Goal: Task Accomplishment & Management: Manage account settings

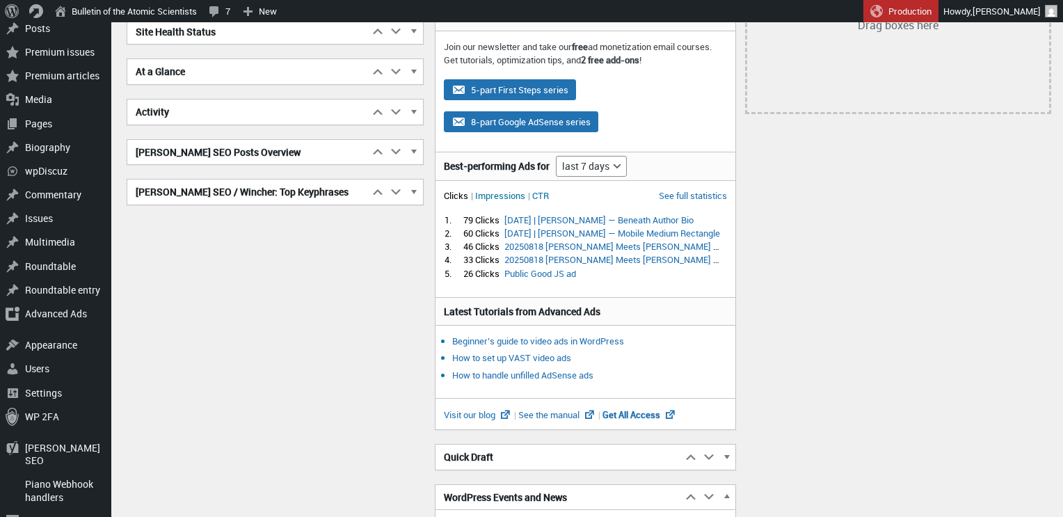
scroll to position [149, 0]
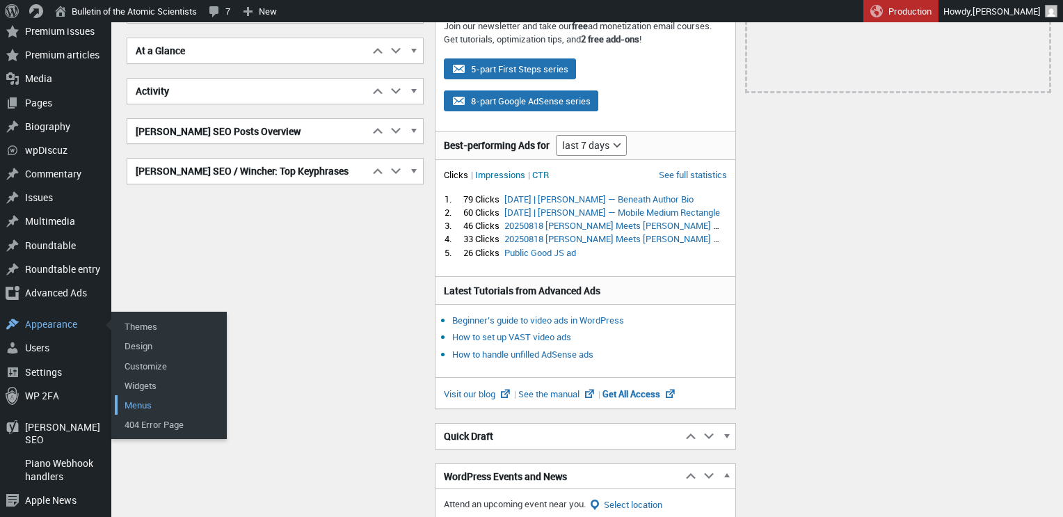
click at [147, 396] on link "Menus" at bounding box center [170, 404] width 111 height 19
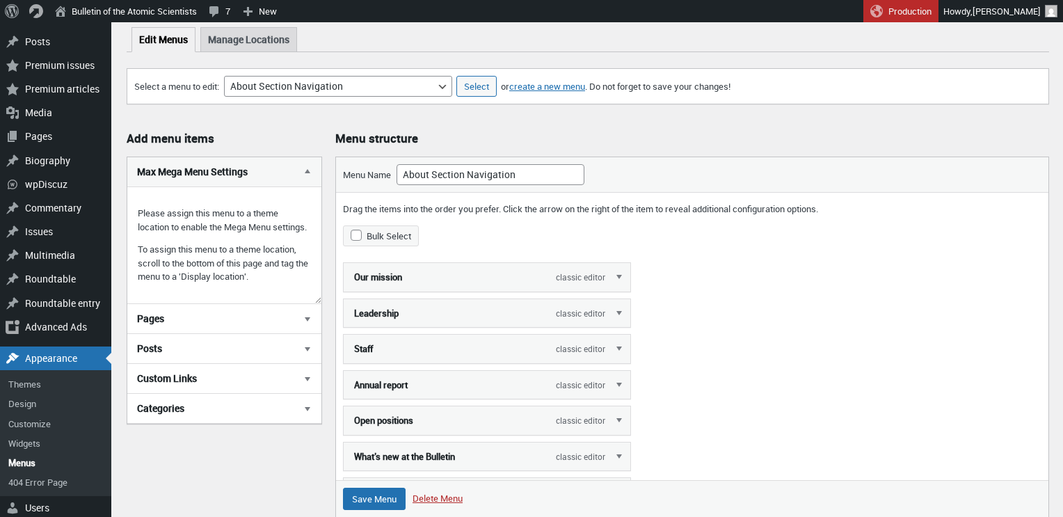
scroll to position [67, 0]
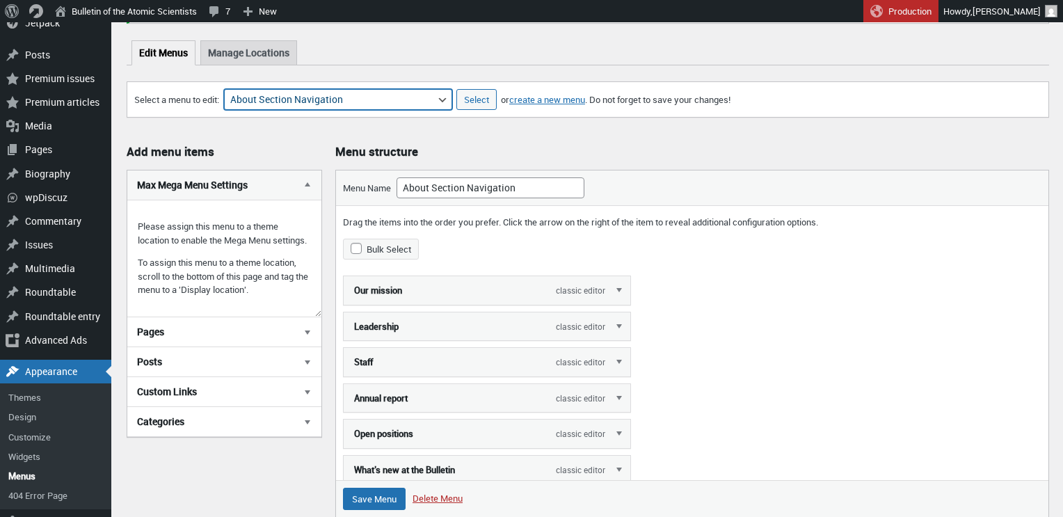
click at [427, 104] on select "About Section Navigation Doomsday Clock Navigation Footer Menu: About Footer Me…" at bounding box center [338, 99] width 228 height 21
select select "1929"
click at [231, 89] on select "About Section Navigation Doomsday Clock Navigation Footer Menu: About Footer Me…" at bounding box center [338, 99] width 228 height 21
click at [469, 104] on input "Select" at bounding box center [477, 99] width 40 height 21
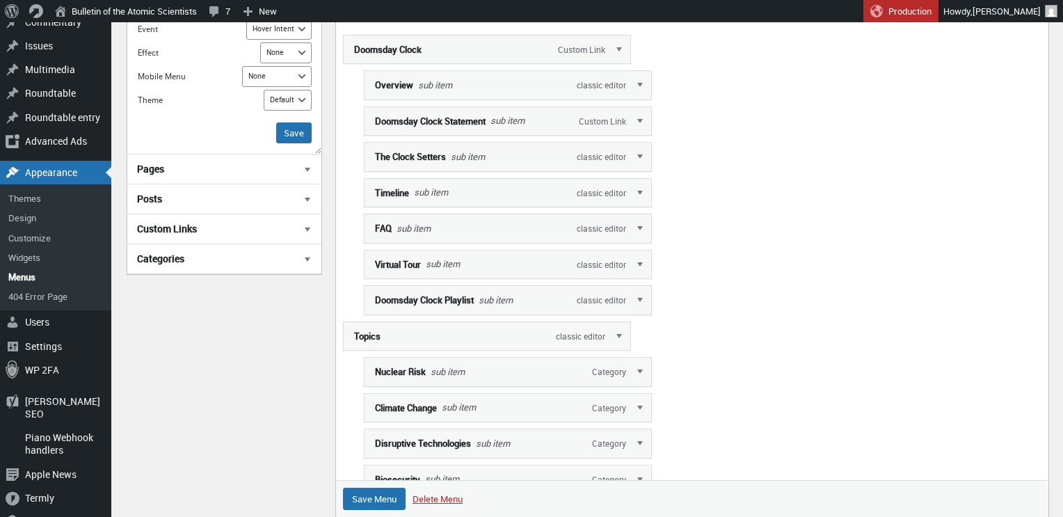
scroll to position [264, 0]
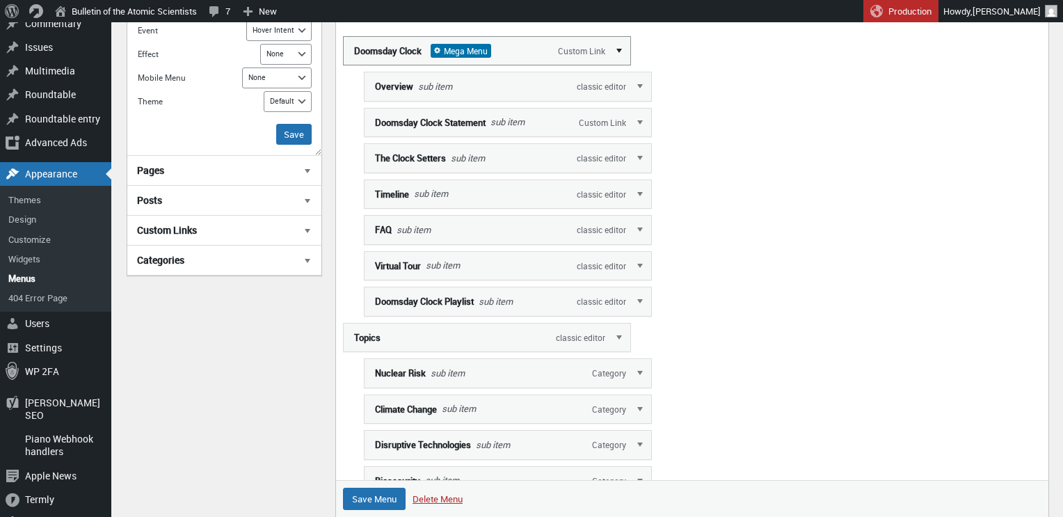
click at [617, 49] on link "Edit" at bounding box center [620, 50] width 21 height 28
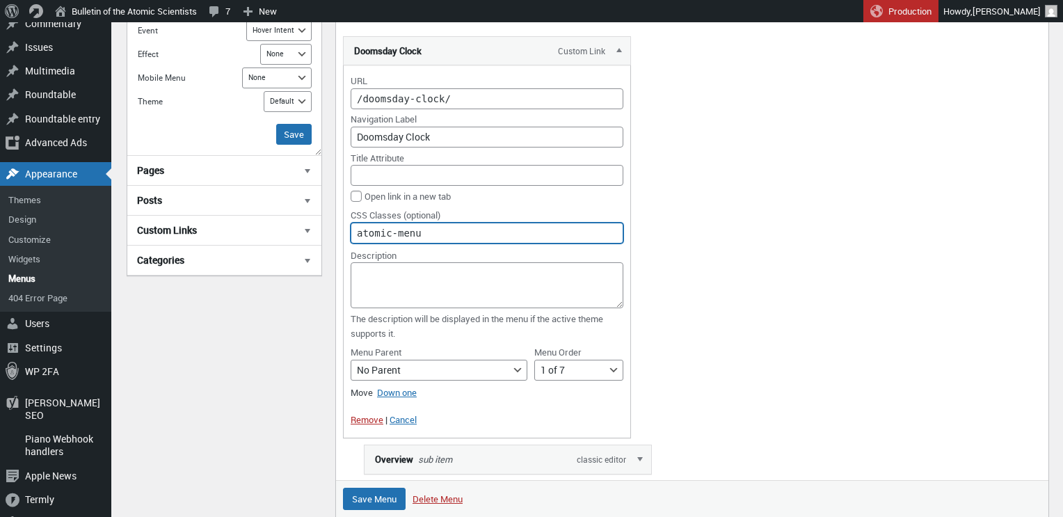
drag, startPoint x: 435, startPoint y: 235, endPoint x: 353, endPoint y: 224, distance: 82.8
click at [353, 224] on input "atomic-menu" at bounding box center [487, 233] width 273 height 21
click at [617, 50] on link "Edit" at bounding box center [620, 50] width 21 height 28
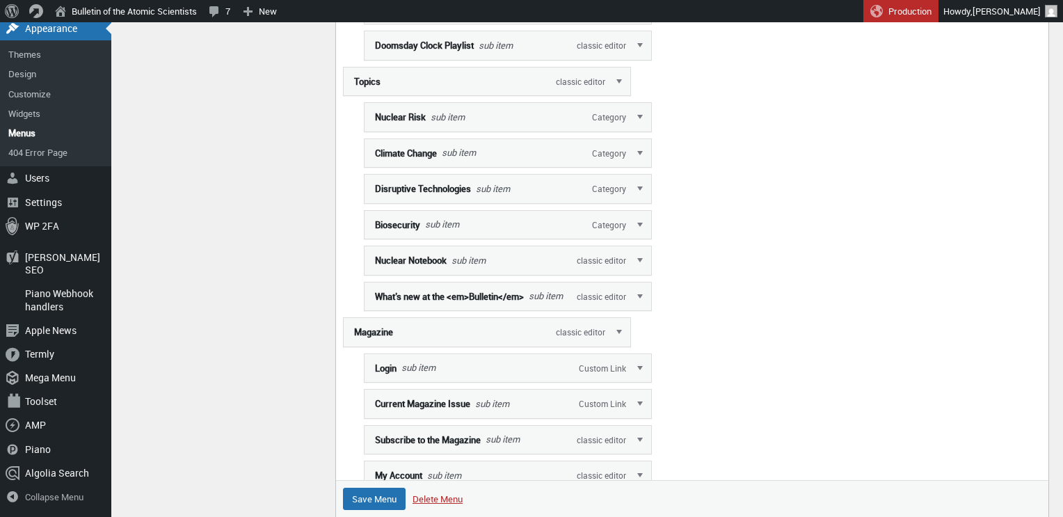
scroll to position [523, 0]
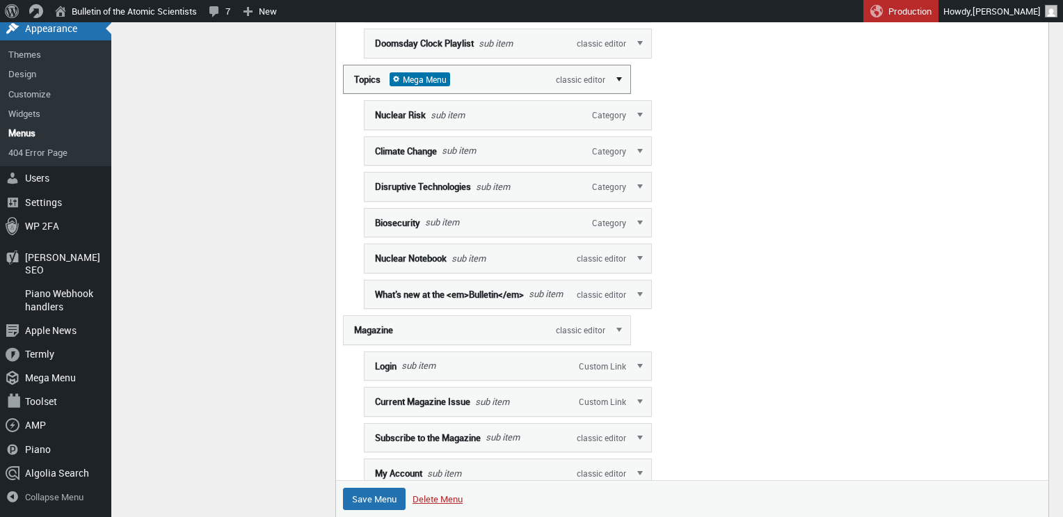
click at [621, 75] on link "Edit" at bounding box center [620, 79] width 21 height 28
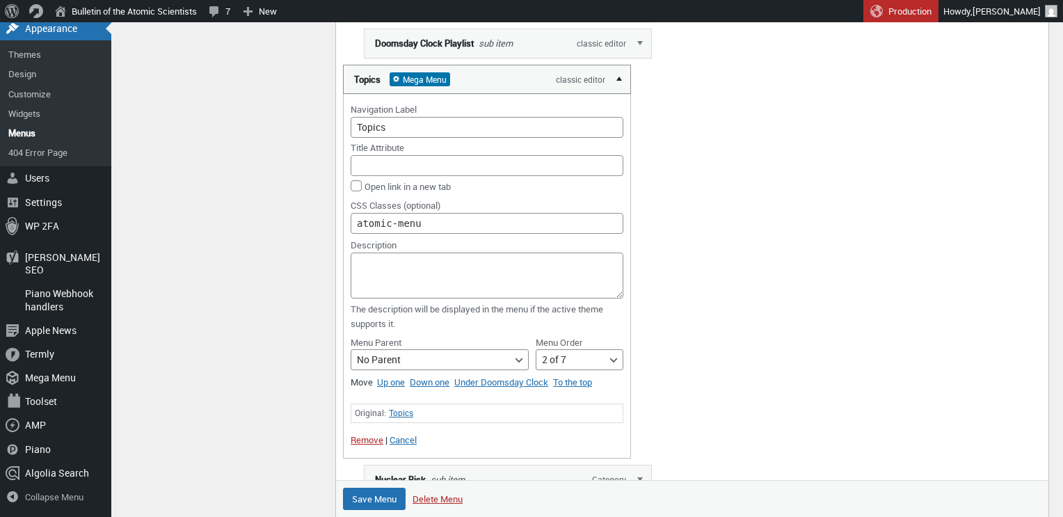
click at [621, 75] on link "Edit" at bounding box center [620, 79] width 21 height 28
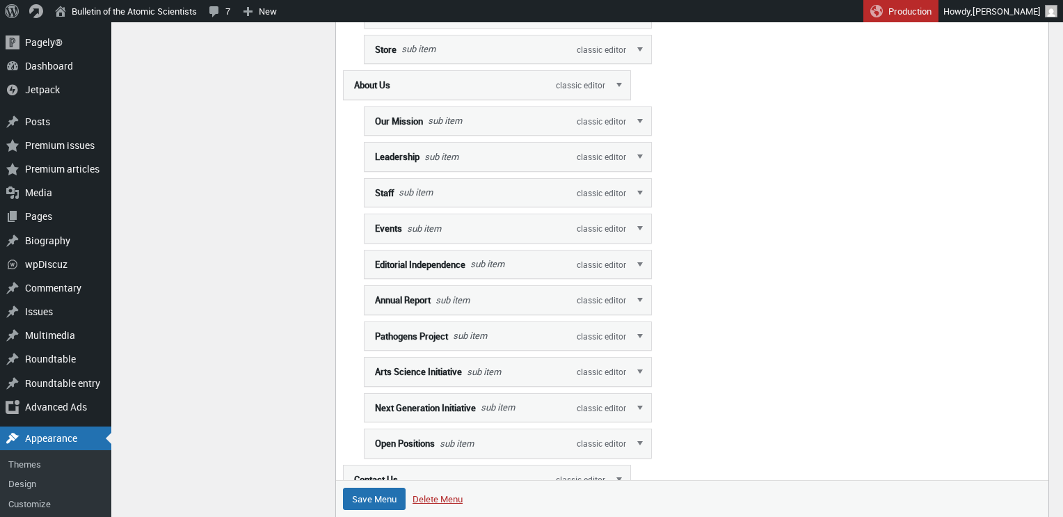
scroll to position [1370, 0]
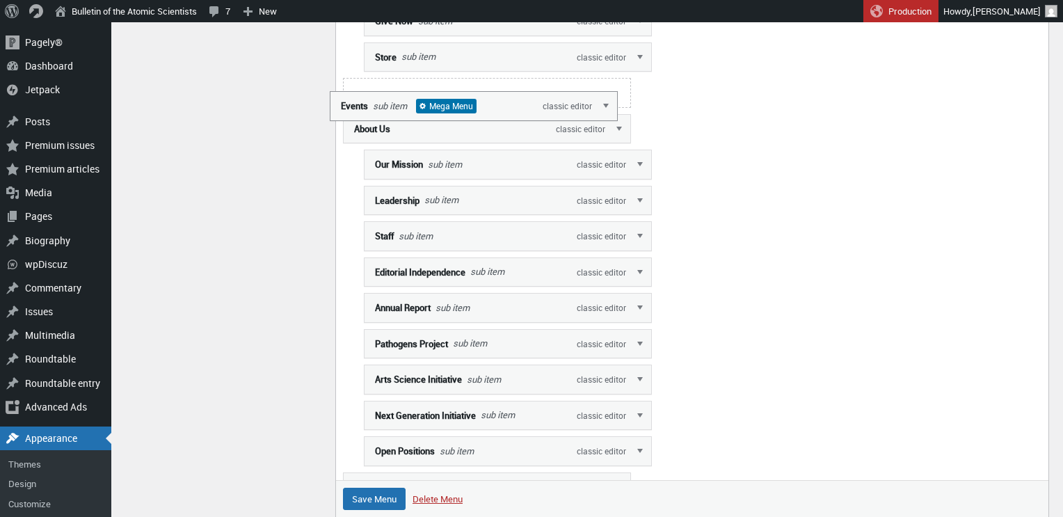
drag, startPoint x: 541, startPoint y: 241, endPoint x: 507, endPoint y: 97, distance: 148.0
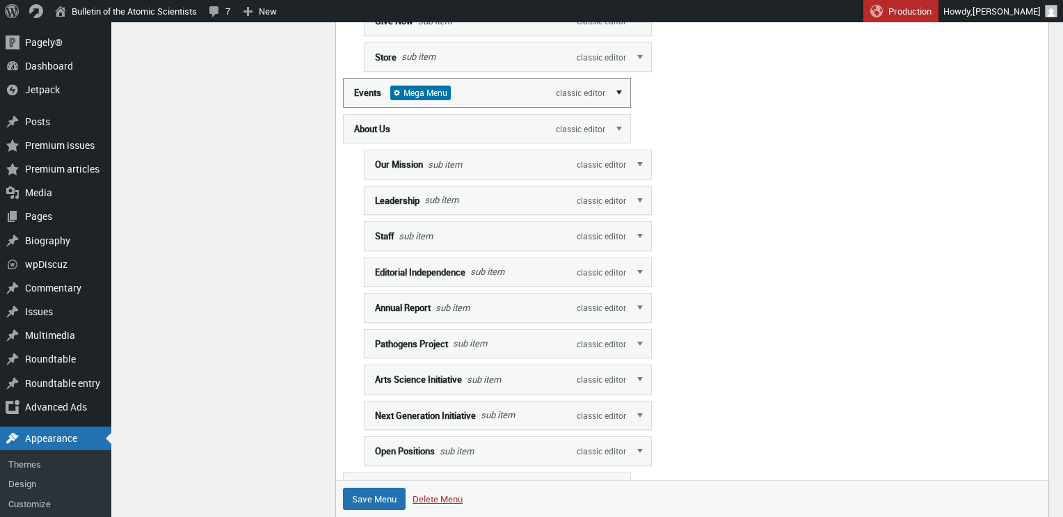
click at [617, 103] on link "Edit" at bounding box center [620, 92] width 21 height 28
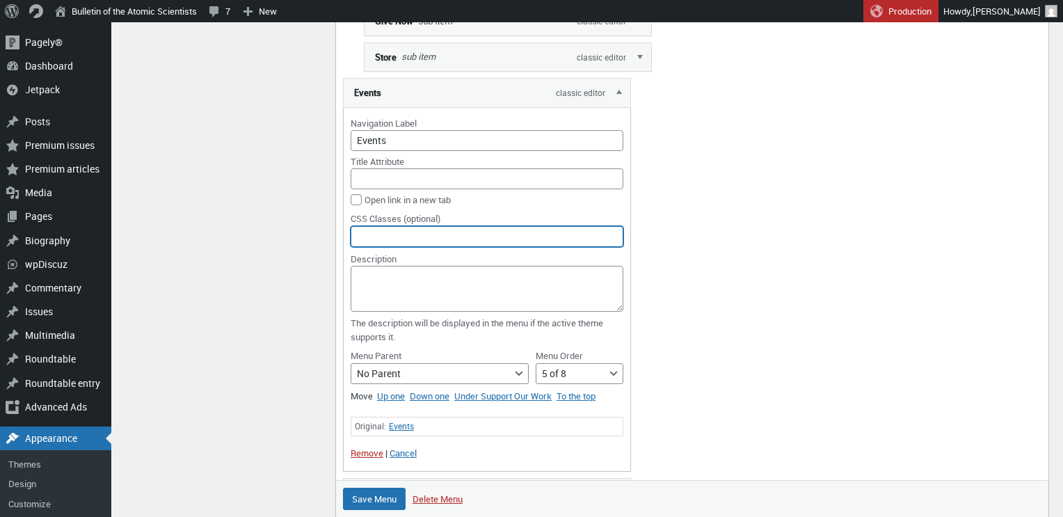
click at [381, 247] on input "CSS Classes (optional)" at bounding box center [487, 236] width 273 height 21
paste input "atomic-menu"
type input "atomic-menu"
click at [621, 224] on div "CSS Classes (optional) atomic-menu Link Relationship (XFN)" at bounding box center [487, 231] width 273 height 40
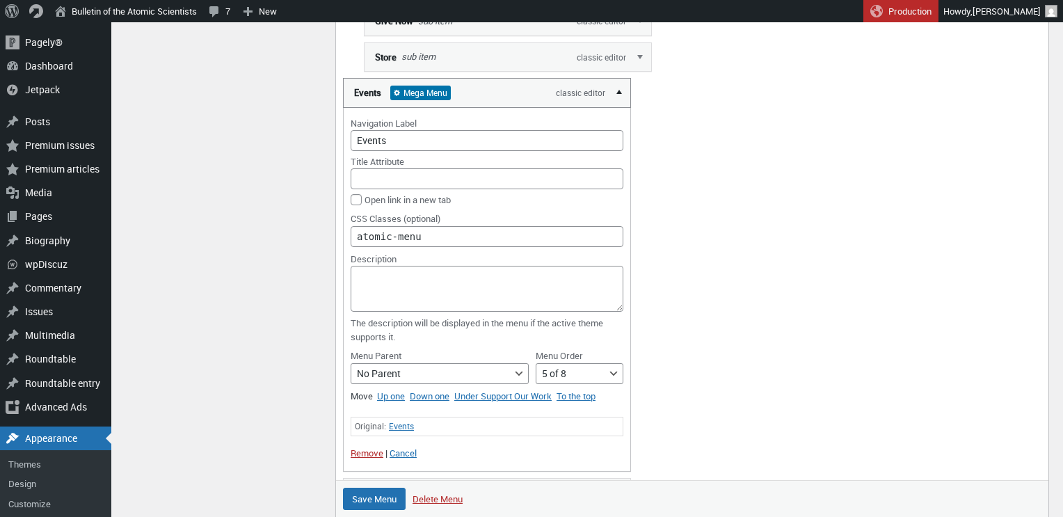
click at [619, 106] on link "Edit" at bounding box center [620, 92] width 21 height 28
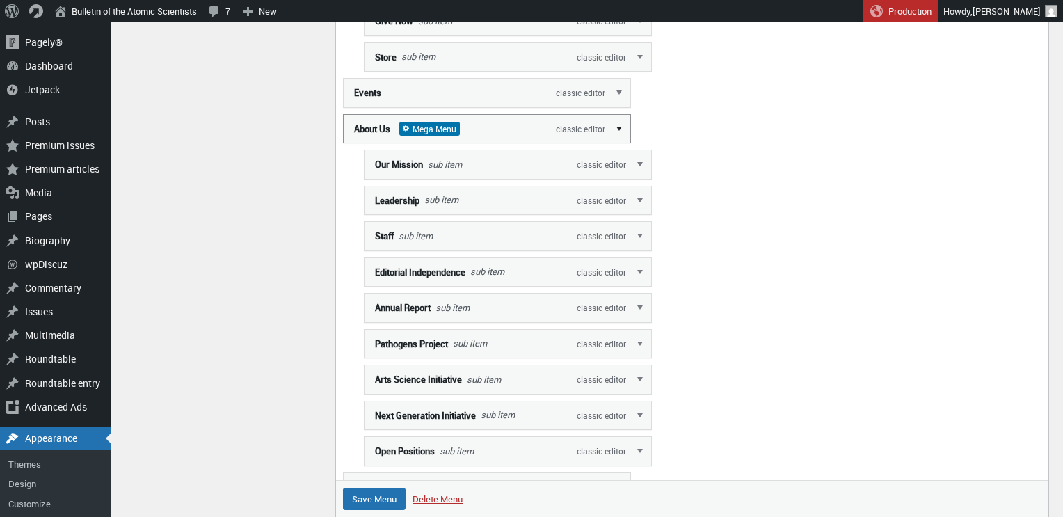
click at [620, 141] on link "Edit" at bounding box center [620, 128] width 21 height 28
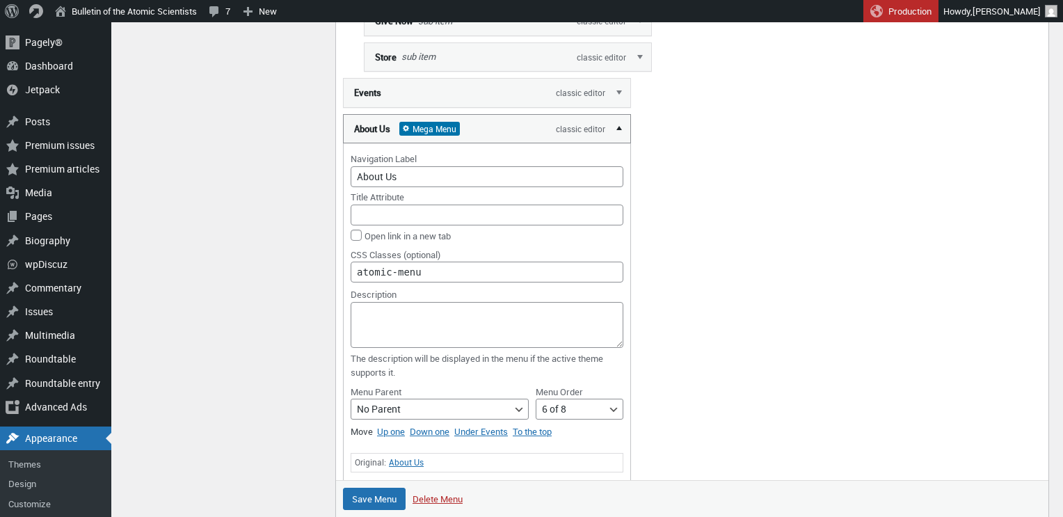
click at [620, 141] on link "Edit" at bounding box center [620, 128] width 21 height 28
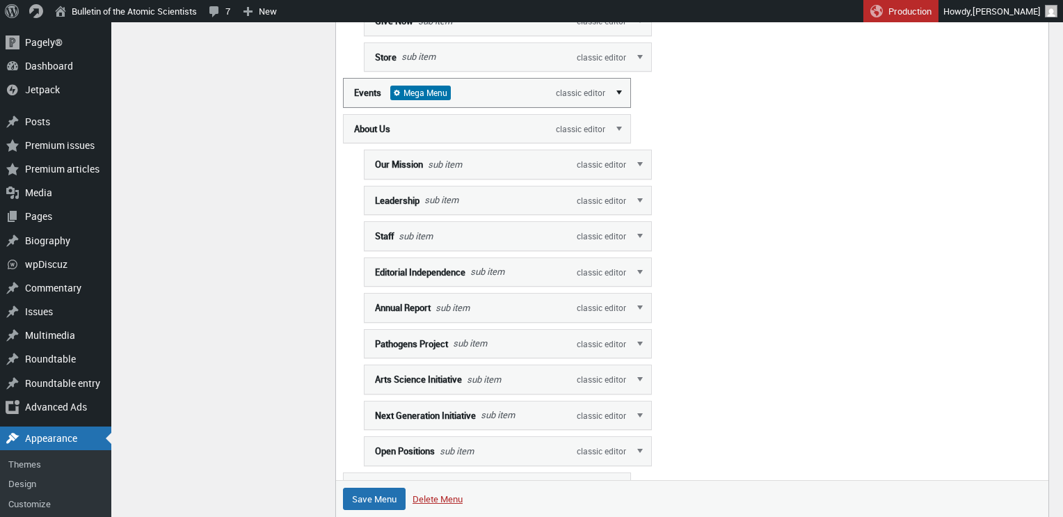
click at [617, 106] on link "Edit" at bounding box center [620, 92] width 21 height 28
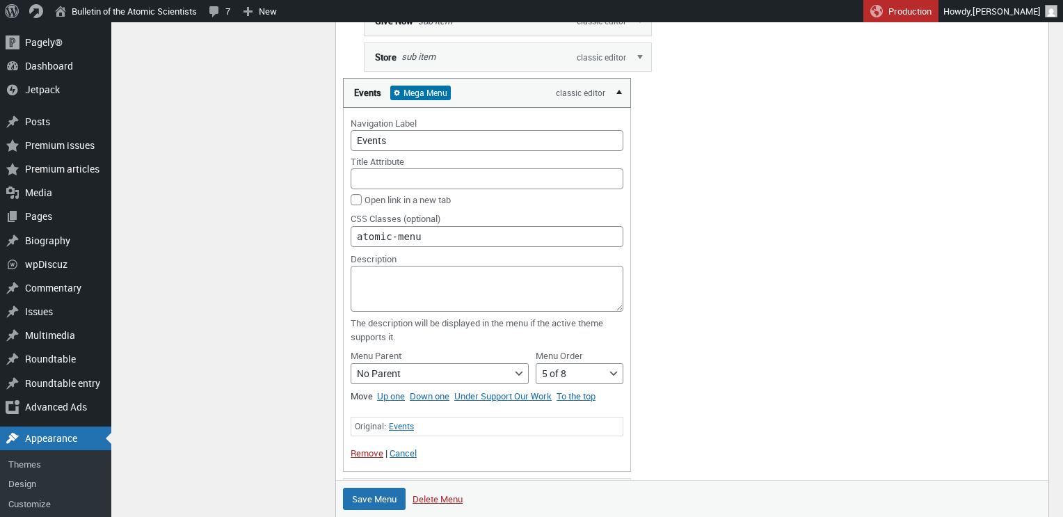
click at [617, 106] on link "Edit" at bounding box center [620, 92] width 21 height 28
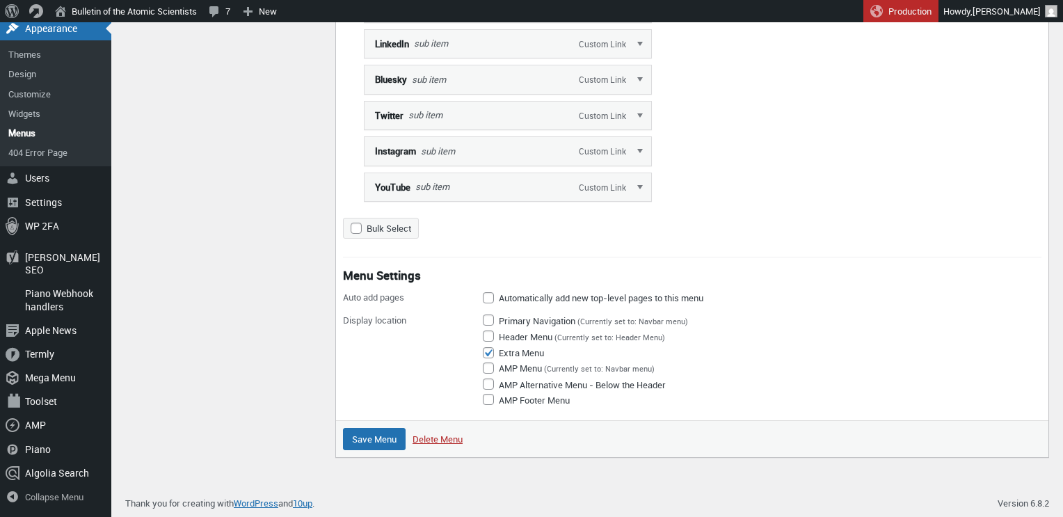
scroll to position [2221, 0]
click at [368, 441] on input "Save Menu" at bounding box center [374, 439] width 63 height 22
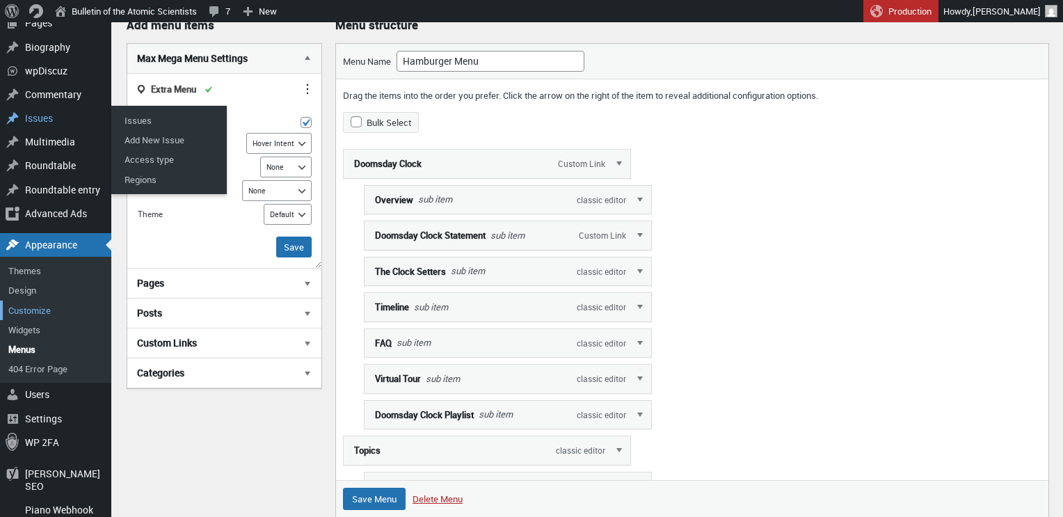
scroll to position [196, 0]
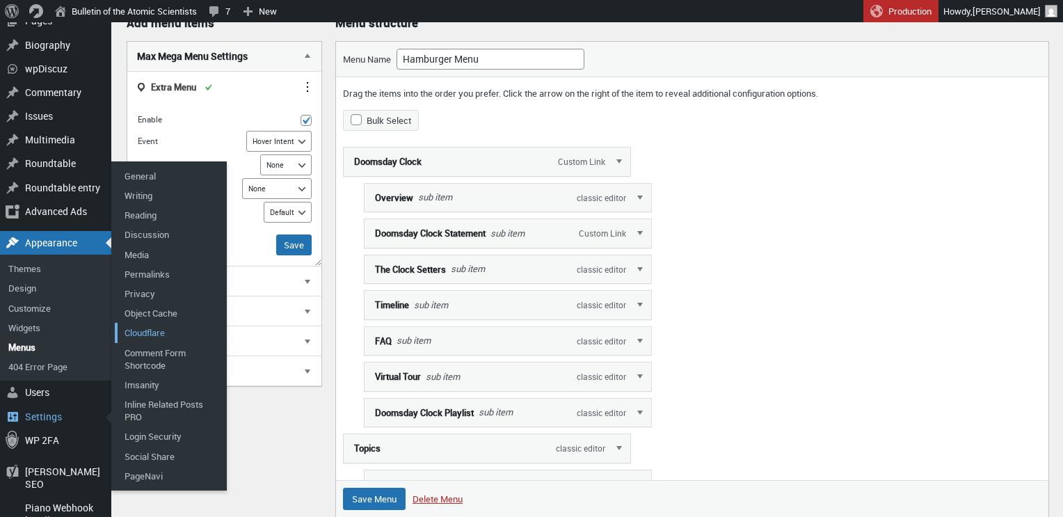
click at [148, 332] on link "Cloudflare" at bounding box center [170, 332] width 111 height 19
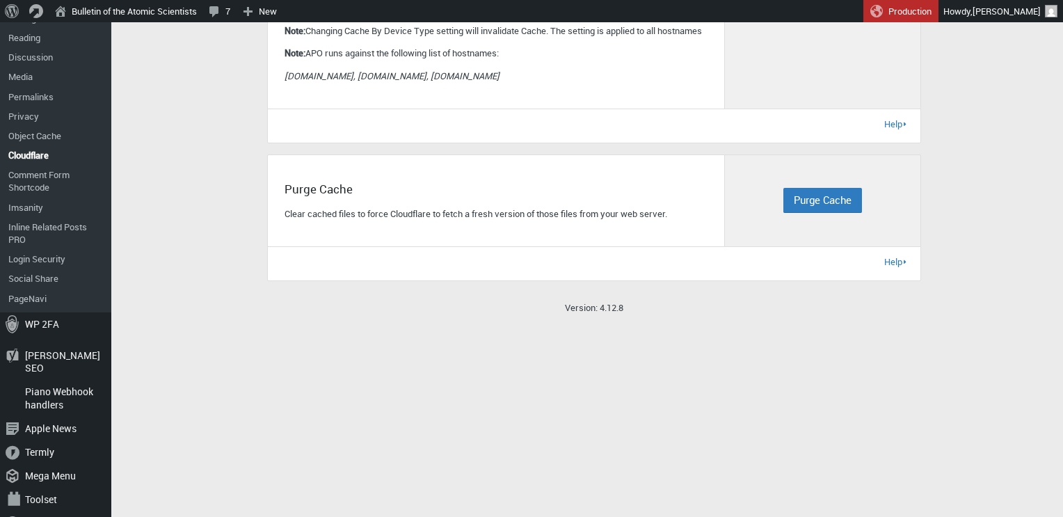
scroll to position [511, 0]
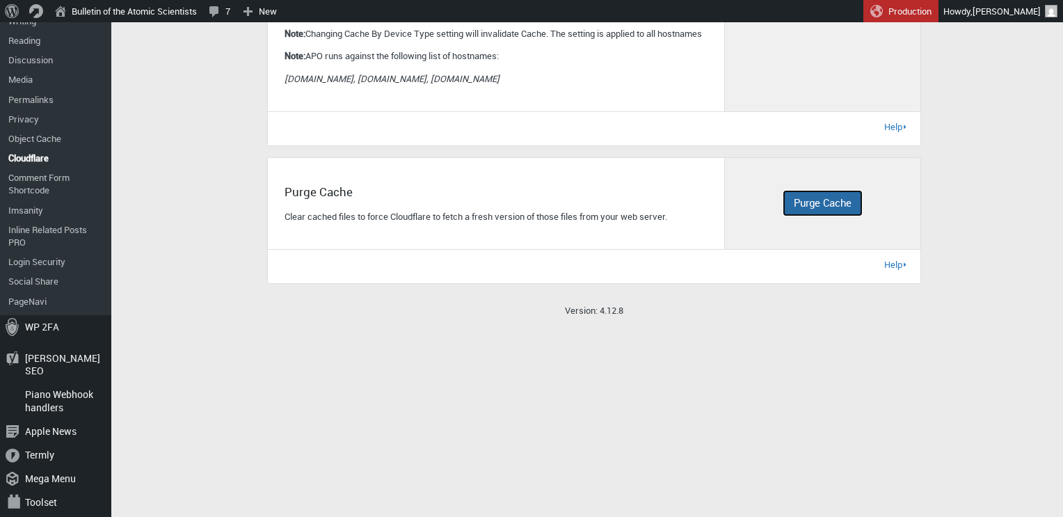
click at [800, 209] on span "Purge Cache" at bounding box center [823, 203] width 58 height 14
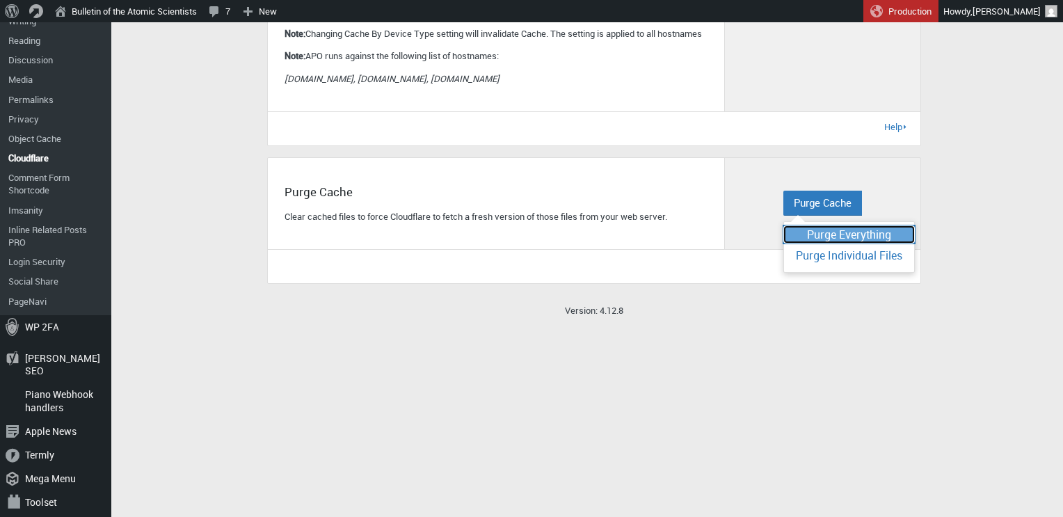
click at [814, 242] on span "Purge Everything" at bounding box center [849, 234] width 84 height 15
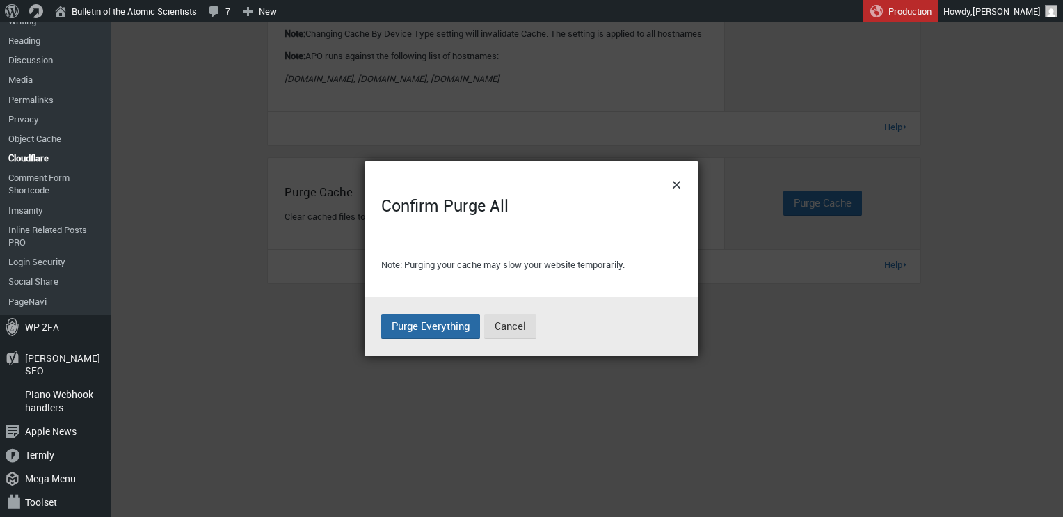
click at [426, 322] on span "Purge Everything" at bounding box center [431, 326] width 78 height 14
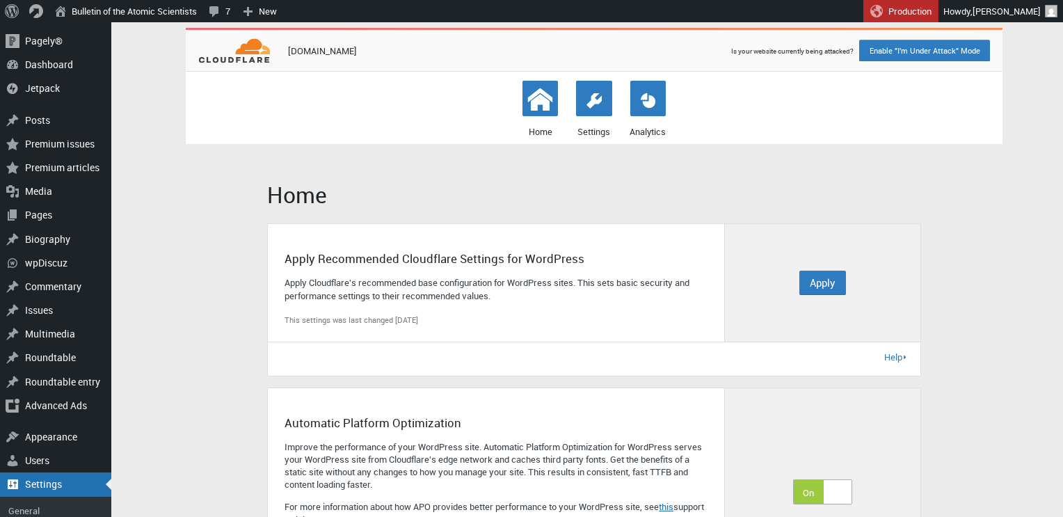
scroll to position [0, 0]
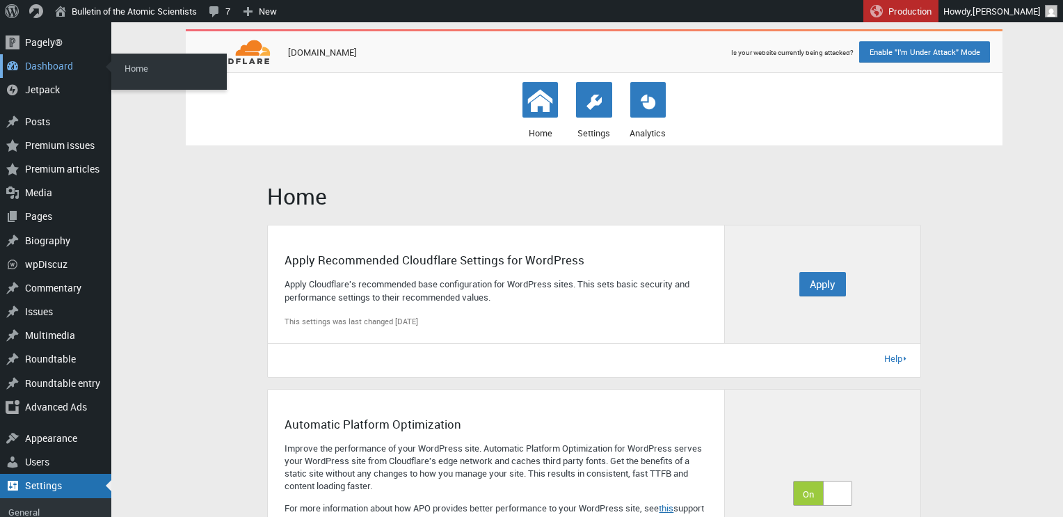
click at [49, 67] on div "Dashboard" at bounding box center [55, 66] width 111 height 24
